Goal: Check status: Check status

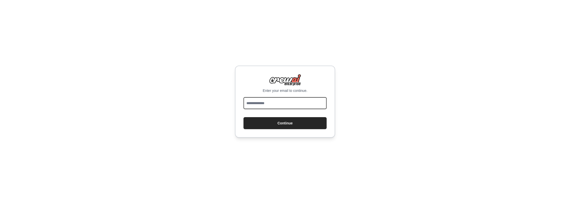
click at [304, 104] on input "email" at bounding box center [285, 103] width 83 height 12
type input "**********"
click at [284, 120] on button "Continue" at bounding box center [285, 123] width 83 height 12
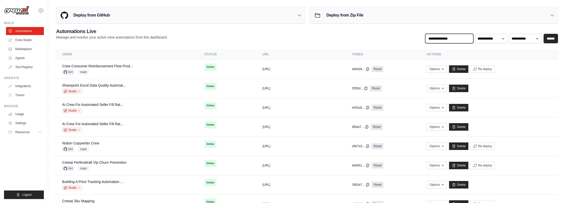
click at [445, 43] on input "text" at bounding box center [449, 39] width 48 height 10
type input "******"
click at [552, 40] on input "******" at bounding box center [550, 39] width 15 height 10
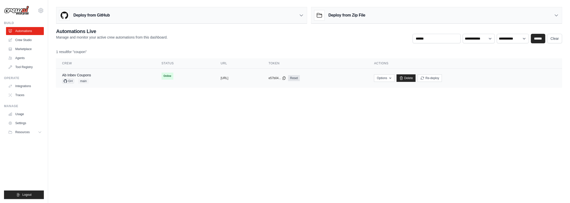
click at [113, 81] on div "Ab Inbev Coupons GH main" at bounding box center [105, 78] width 87 height 11
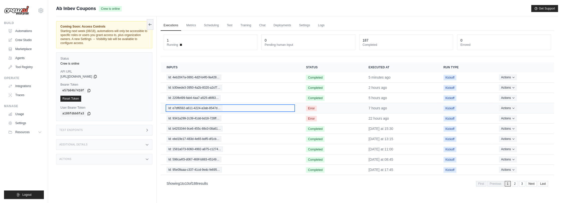
click at [214, 107] on span "Id: e7df6592-a611-4224-a3ab-8547d…" at bounding box center [195, 108] width 56 height 6
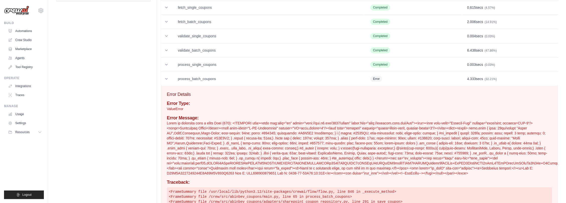
scroll to position [61, 0]
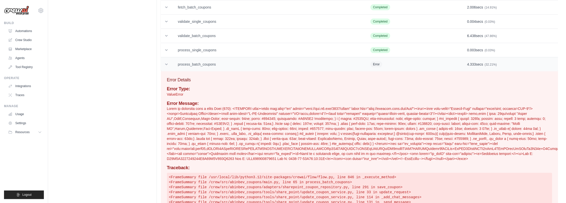
click at [235, 66] on td "process_batch_coupons" at bounding box center [268, 64] width 193 height 14
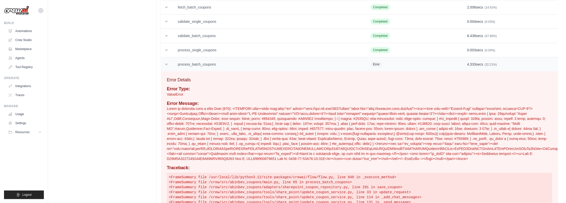
click at [169, 64] on td at bounding box center [166, 64] width 11 height 14
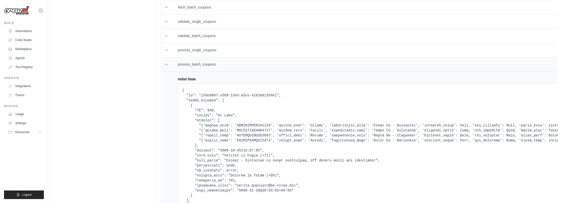
click at [169, 64] on td at bounding box center [166, 64] width 11 height 14
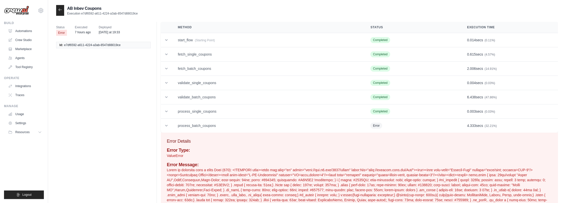
scroll to position [0, 0]
click at [208, 122] on td "process_batch_coupons" at bounding box center [268, 126] width 193 height 14
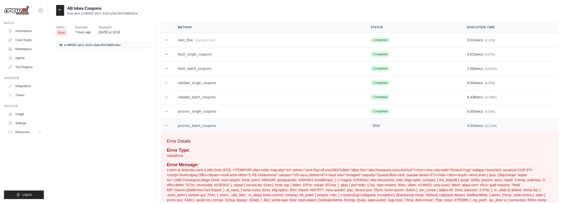
click at [218, 122] on td "process_batch_coupons" at bounding box center [268, 126] width 193 height 14
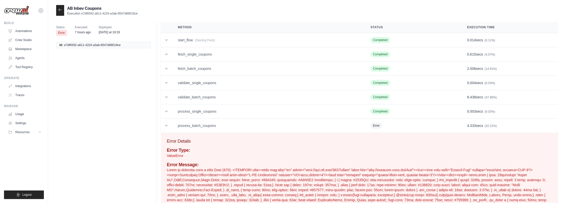
click at [58, 10] on icon at bounding box center [60, 10] width 4 height 4
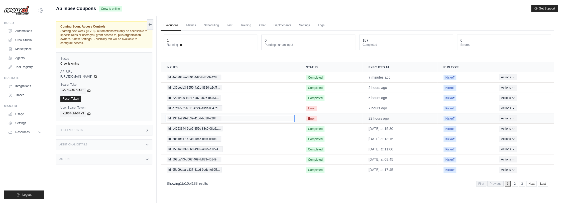
click at [213, 117] on span "Id: 9341a299-2c39-41dd-bd18-728ff…" at bounding box center [194, 119] width 55 height 6
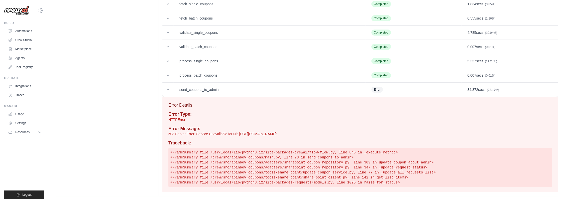
scroll to position [56, 0]
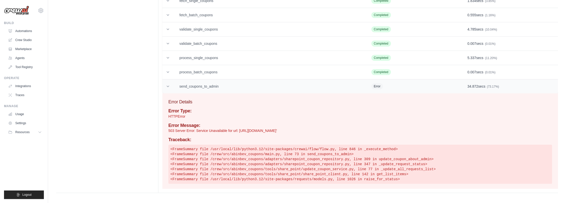
click at [238, 85] on td "send_coupons_to_admin" at bounding box center [269, 86] width 192 height 14
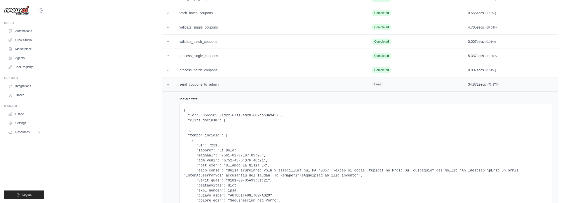
click at [238, 85] on td "send_coupons_to_admin" at bounding box center [269, 84] width 192 height 14
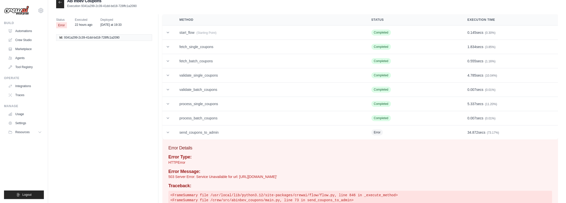
scroll to position [0, 0]
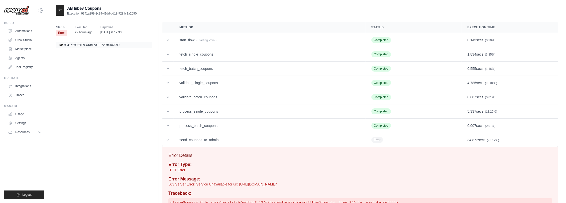
click at [60, 12] on icon at bounding box center [60, 10] width 4 height 4
